Goal: Information Seeking & Learning: Understand process/instructions

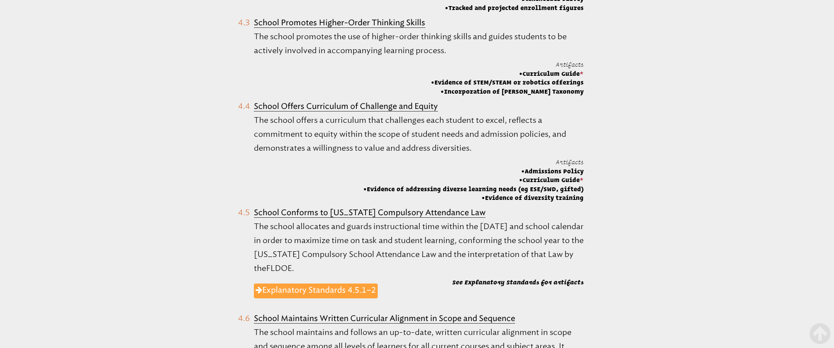
scroll to position [734, 0]
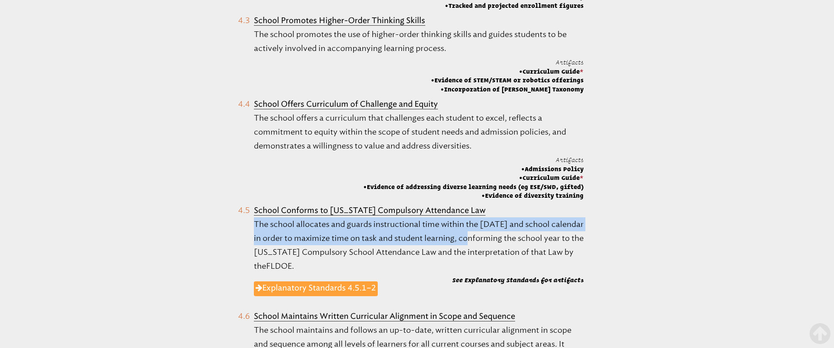
drag, startPoint x: 483, startPoint y: 199, endPoint x: 495, endPoint y: 227, distance: 30.5
click at [488, 227] on li "School Conforms to [US_STATE] Compulsory Attendance Law The school allocates an…" at bounding box center [411, 255] width 346 height 102
click at [332, 282] on link "Explanatory Standards 4.5.1–2" at bounding box center [316, 289] width 124 height 15
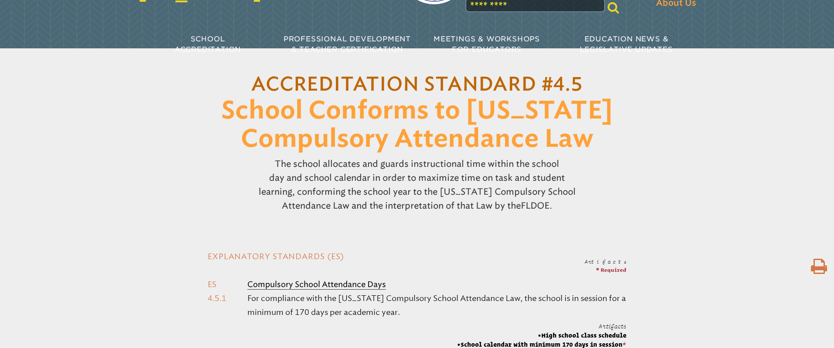
scroll to position [92, 0]
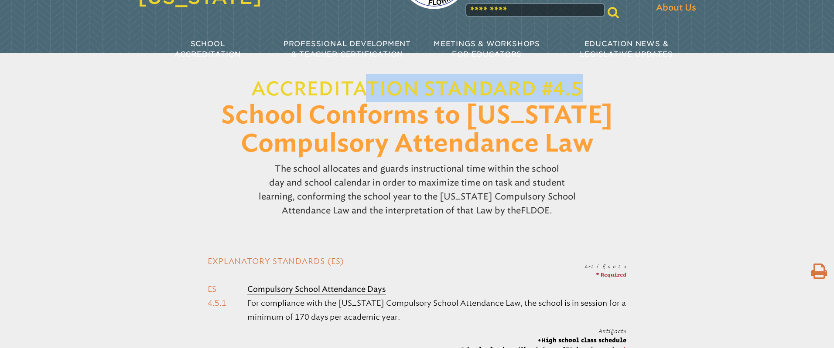
drag, startPoint x: 587, startPoint y: 89, endPoint x: 398, endPoint y: 96, distance: 189.4
click at [372, 89] on h1 "Accreditation Standard #4.5 School Conforms to [US_STATE] Compulsory Attendance…" at bounding box center [417, 116] width 448 height 84
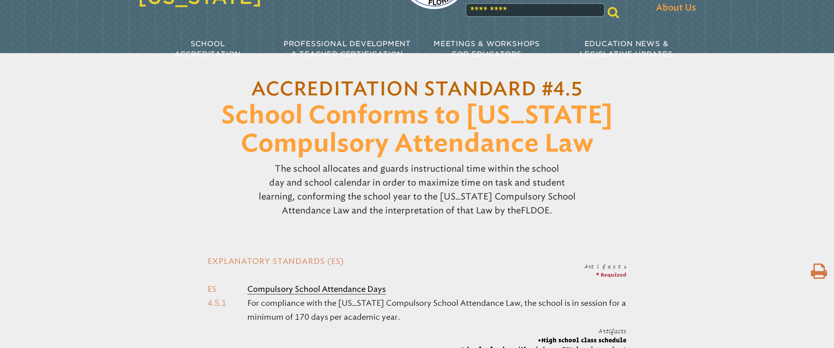
drag, startPoint x: 641, startPoint y: 174, endPoint x: 633, endPoint y: 164, distance: 12.7
click at [641, 174] on div "The school allocates and guards instructional time within the [DATE] and school…" at bounding box center [417, 189] width 834 height 63
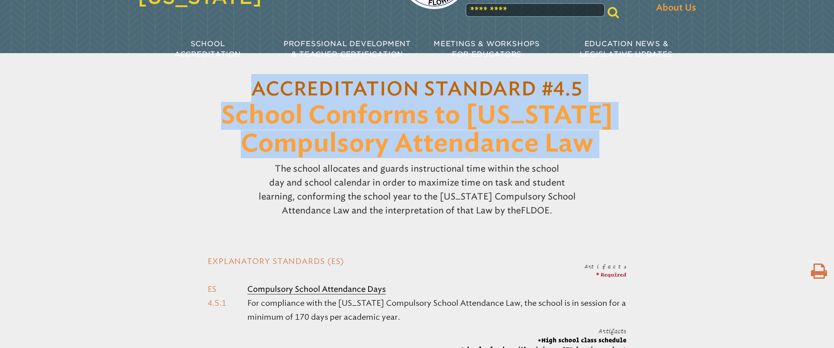
drag, startPoint x: 624, startPoint y: 159, endPoint x: 267, endPoint y: 77, distance: 366.1
copy header "Accreditation Standard #4.5 School Conforms to [US_STATE] Compulsory Attendance…"
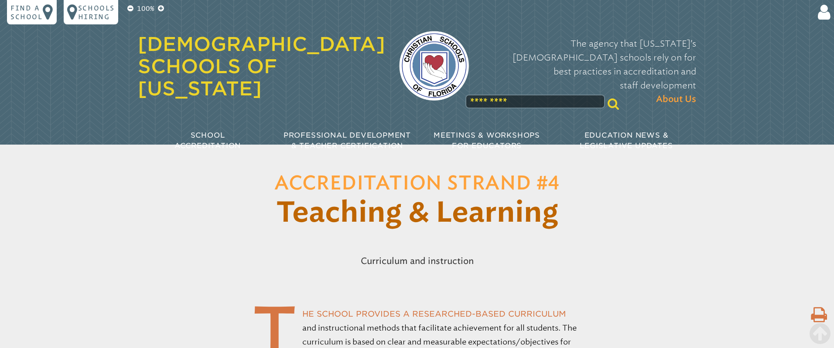
scroll to position [924, 0]
